Goal: Check status: Check status

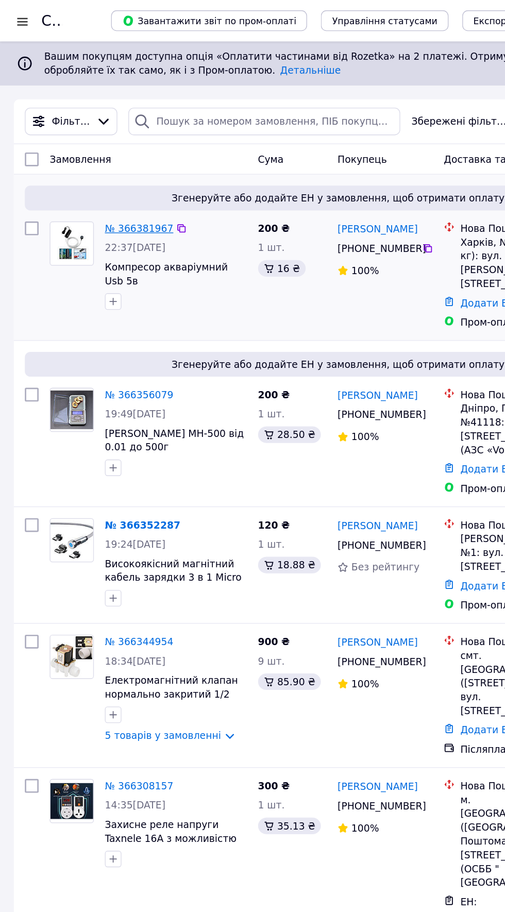
click at [106, 169] on link "№ 366381967" at bounding box center [103, 170] width 51 height 8
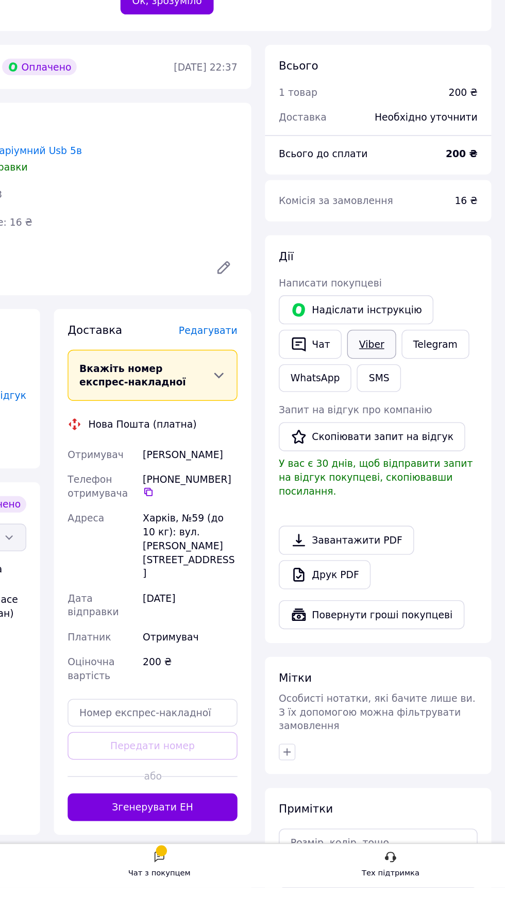
click at [396, 517] on link "Viber" at bounding box center [405, 507] width 36 height 22
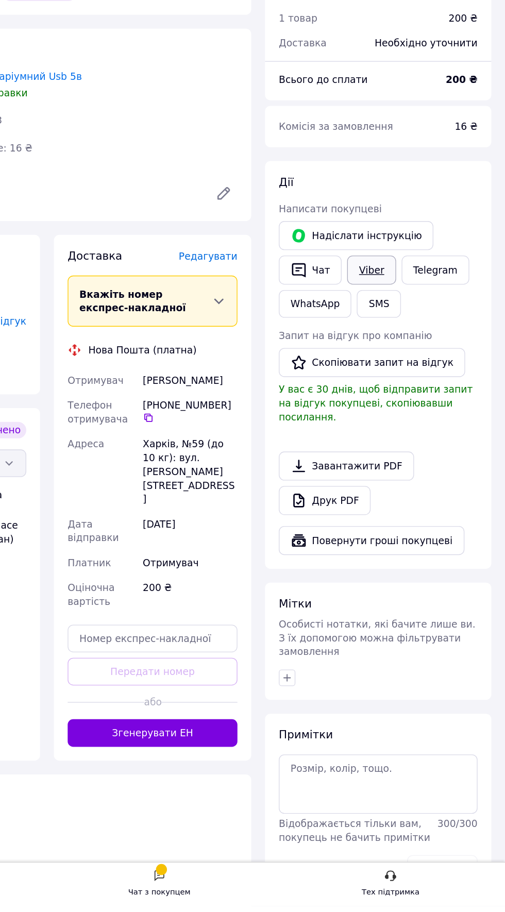
scroll to position [167, 0]
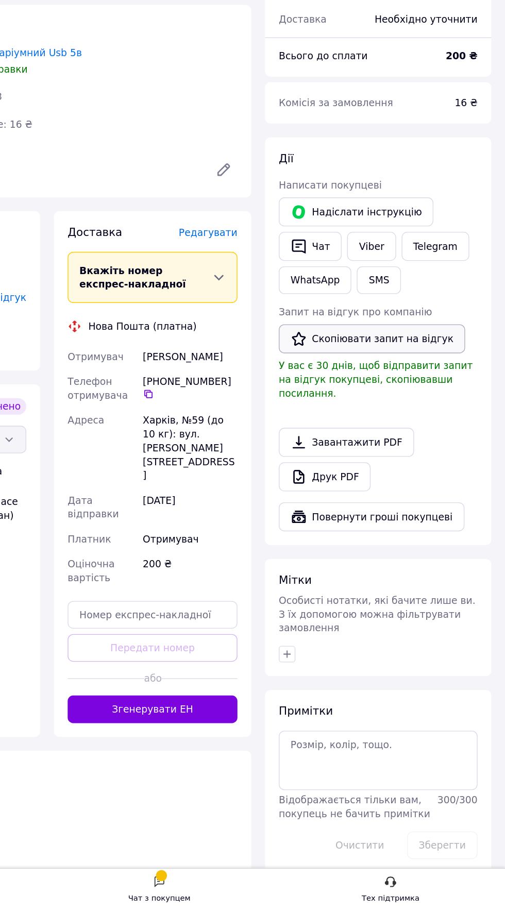
click at [442, 494] on button "Скопіювати запит на відгук" at bounding box center [405, 484] width 139 height 22
click at [236, 529] on icon at bounding box center [238, 525] width 8 height 8
